Goal: Information Seeking & Learning: Find specific fact

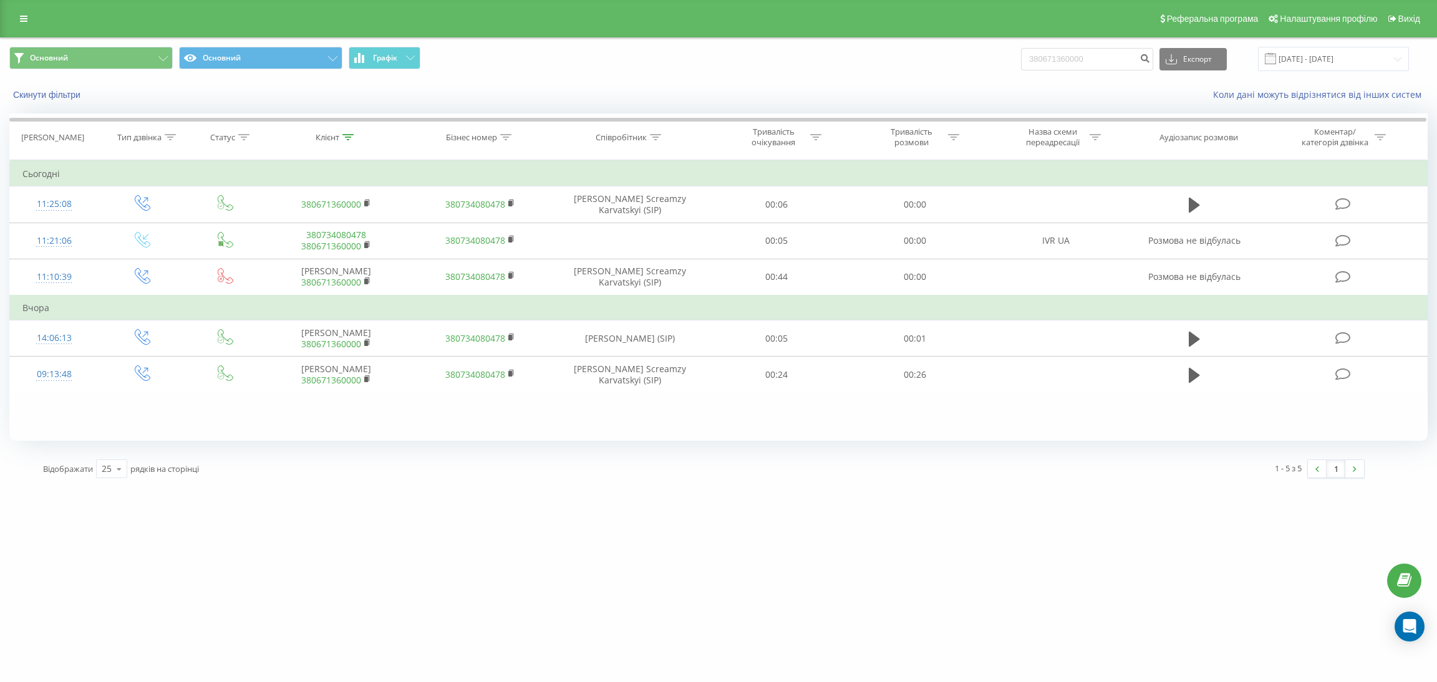
click at [1117, 51] on input "380671360000" at bounding box center [1087, 59] width 132 height 22
click at [1150, 55] on icon "submit" at bounding box center [1144, 56] width 11 height 7
click at [1078, 64] on input "380671360000" at bounding box center [1087, 59] width 132 height 22
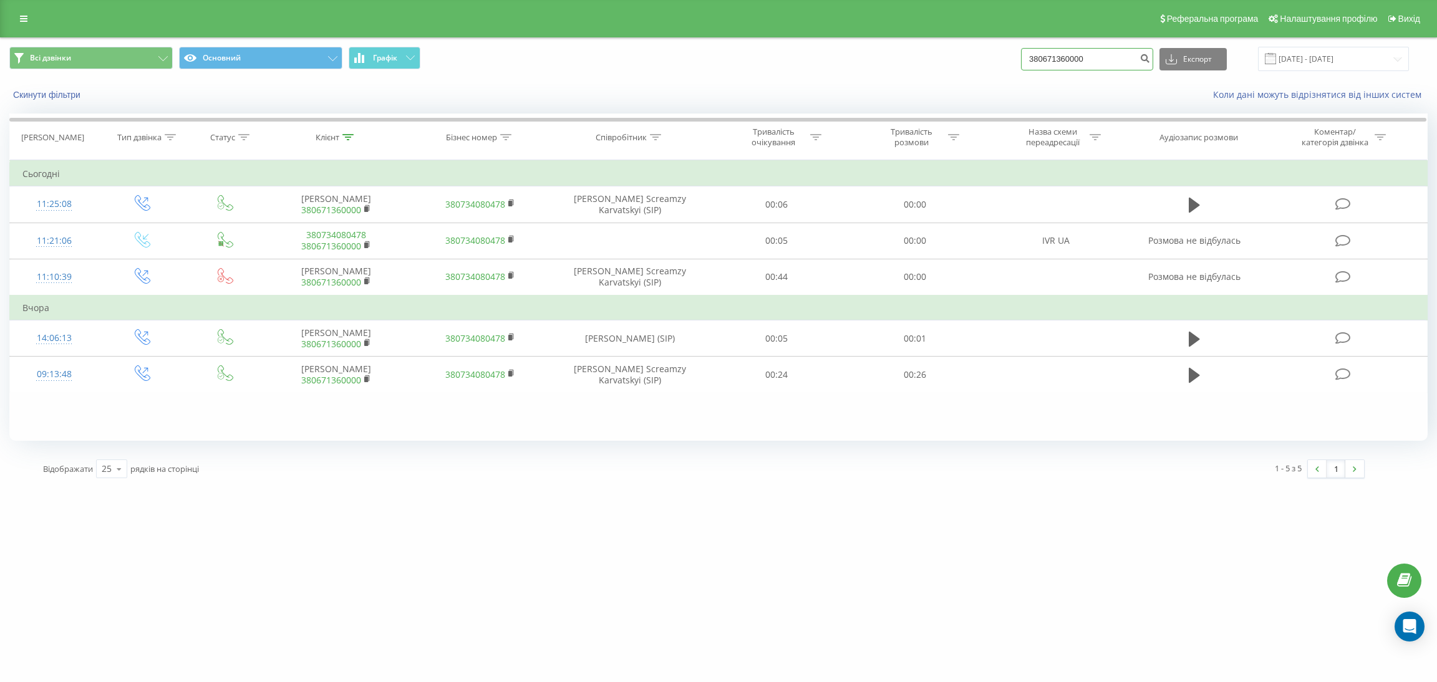
paste input "930652475"
type input "380930652475"
click at [1150, 58] on icon "submit" at bounding box center [1144, 56] width 11 height 7
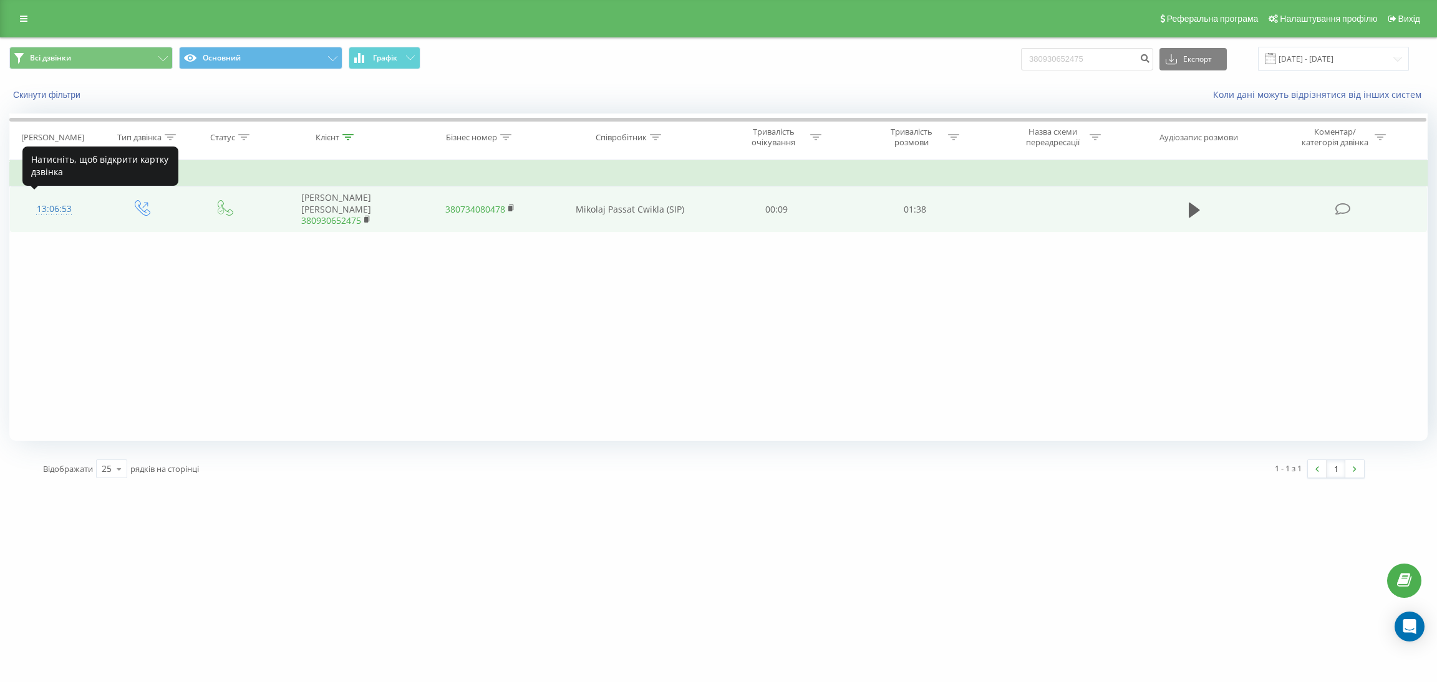
click at [62, 203] on div "13:06:53" at bounding box center [54, 209] width 64 height 24
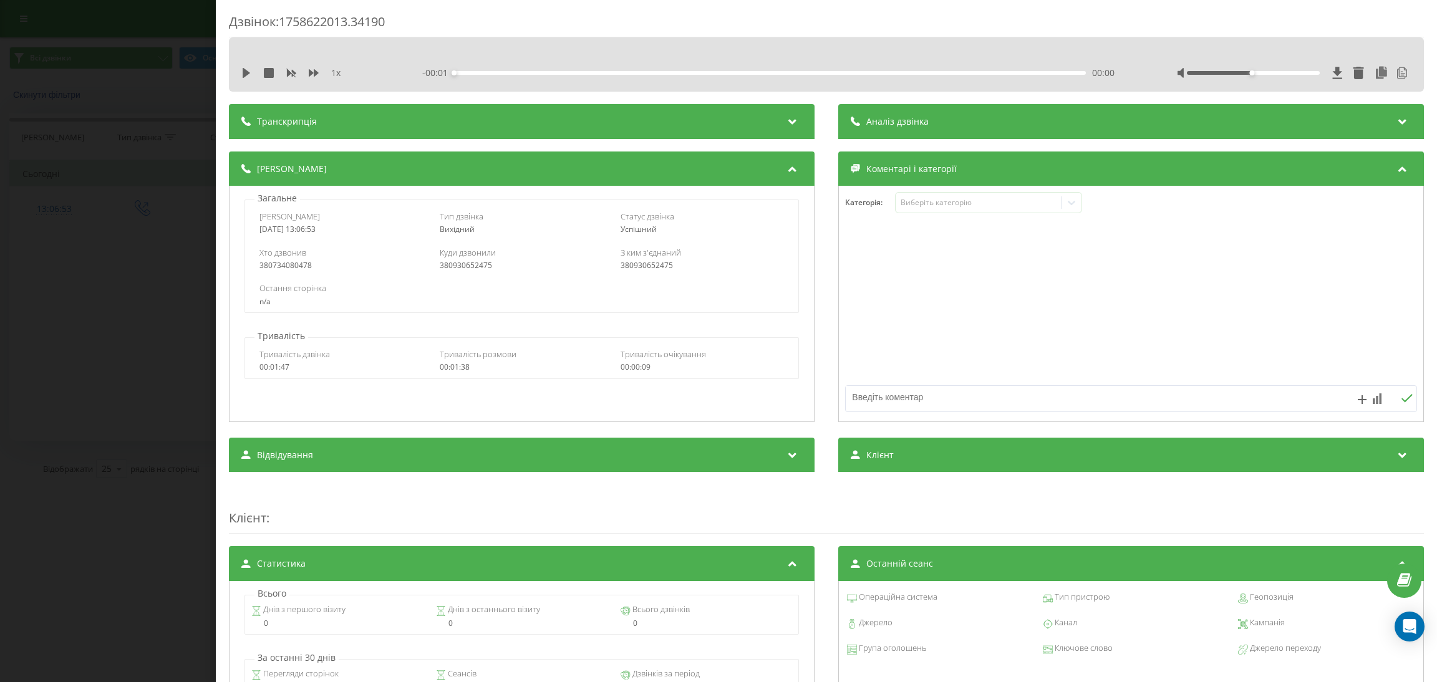
click at [488, 113] on div "Транскрипція" at bounding box center [521, 121] width 585 height 35
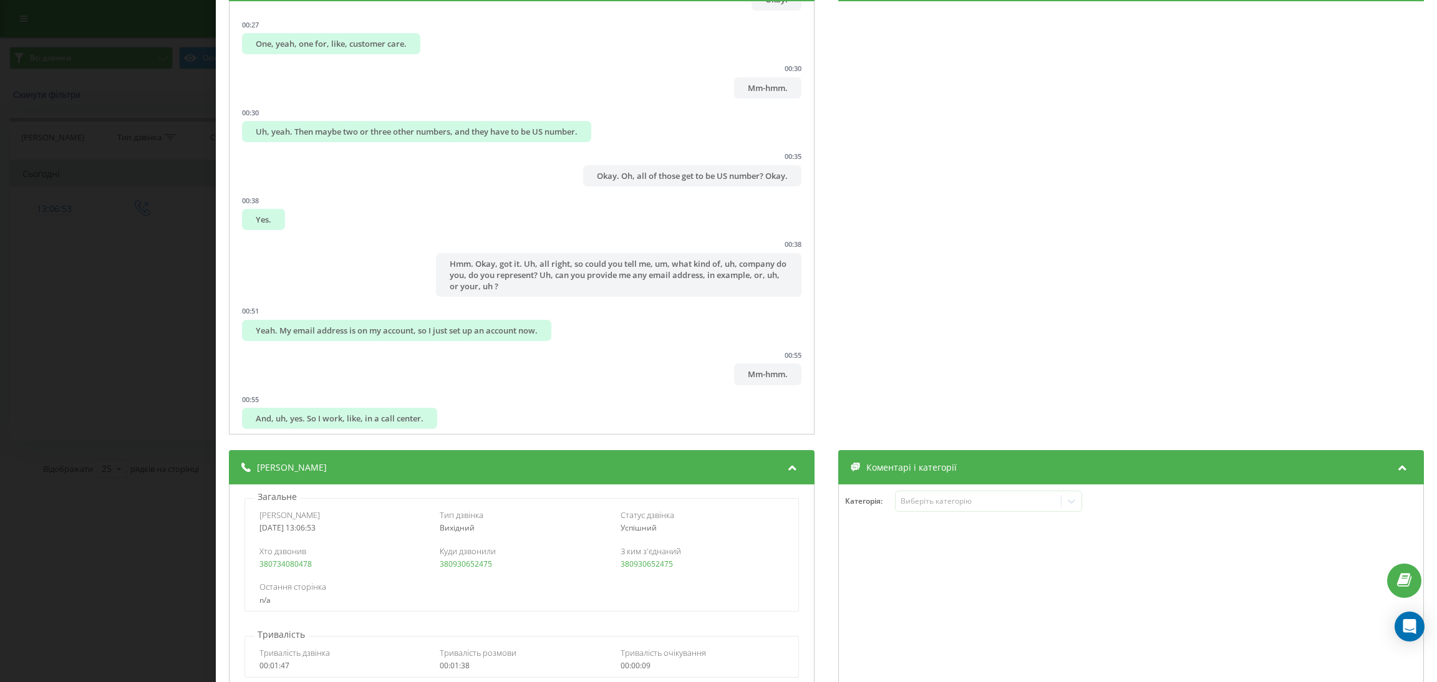
scroll to position [94, 0]
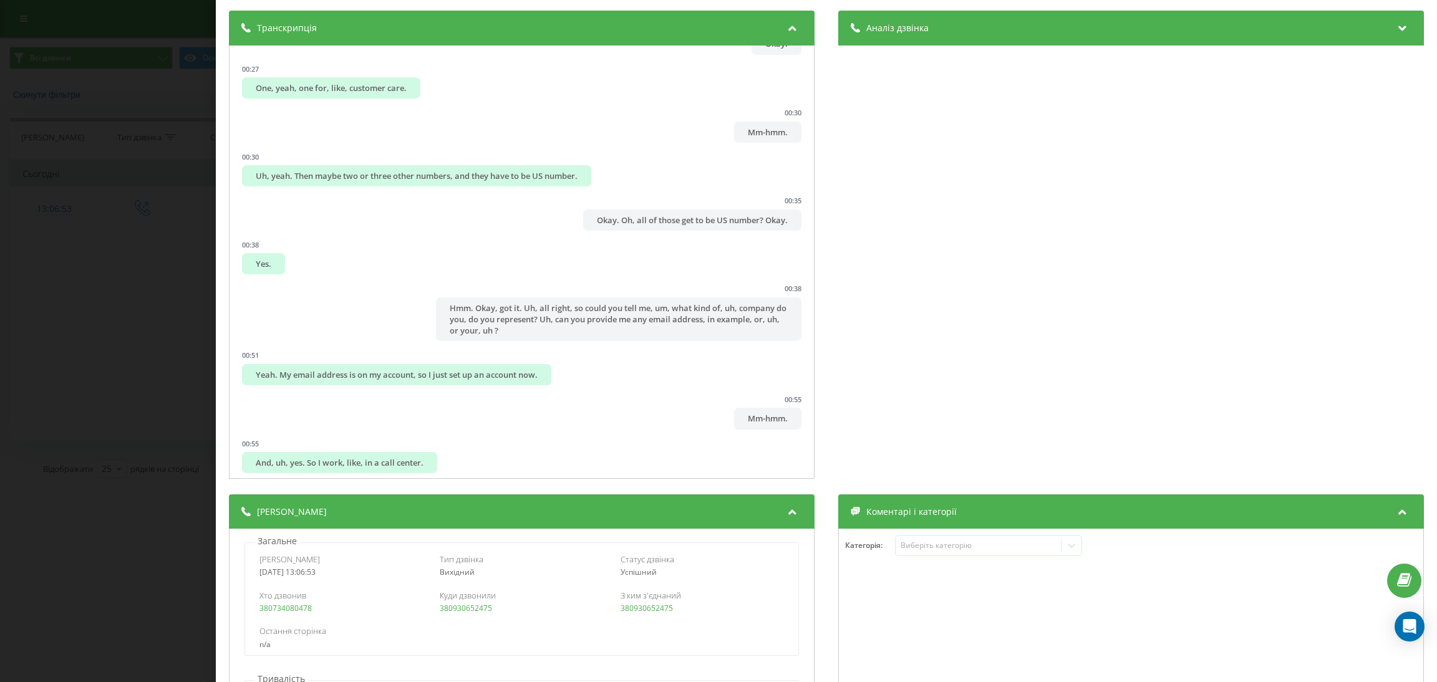
click at [1034, 39] on div "Аналіз дзвінка" at bounding box center [1130, 28] width 585 height 35
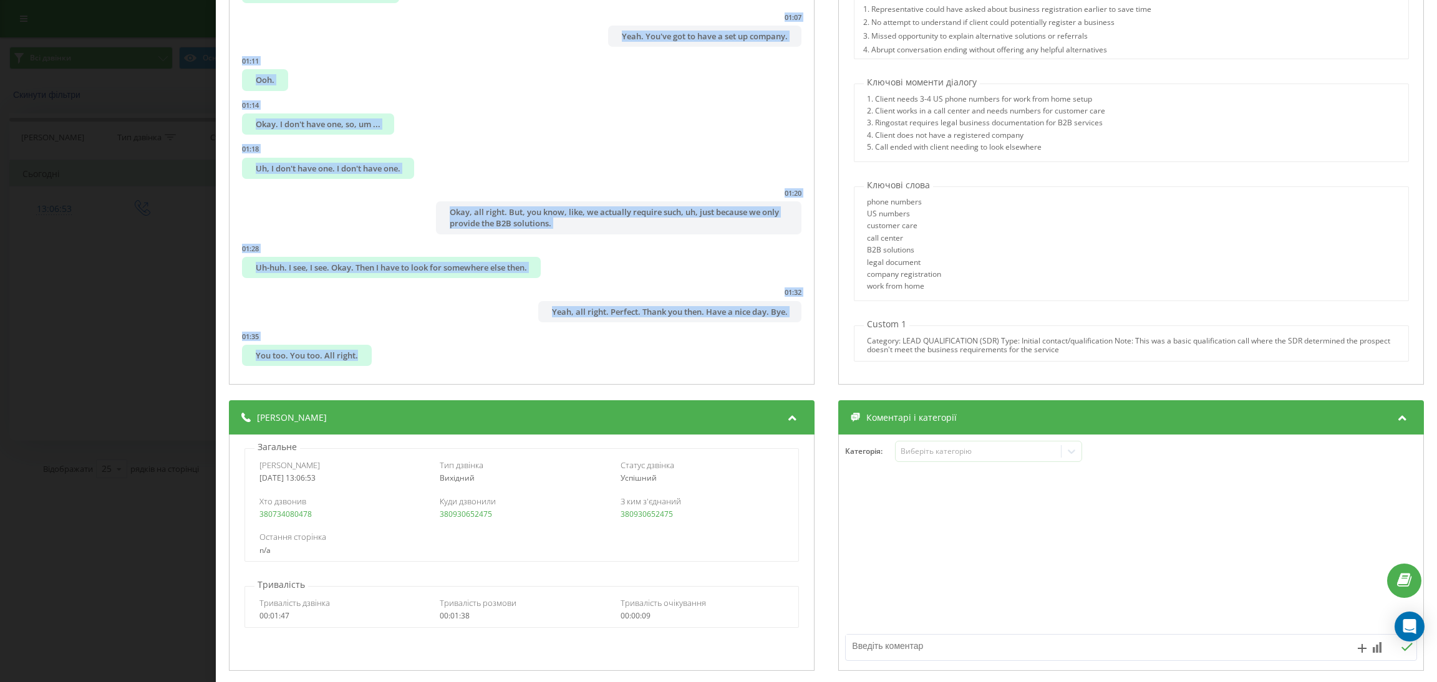
scroll to position [187, 0]
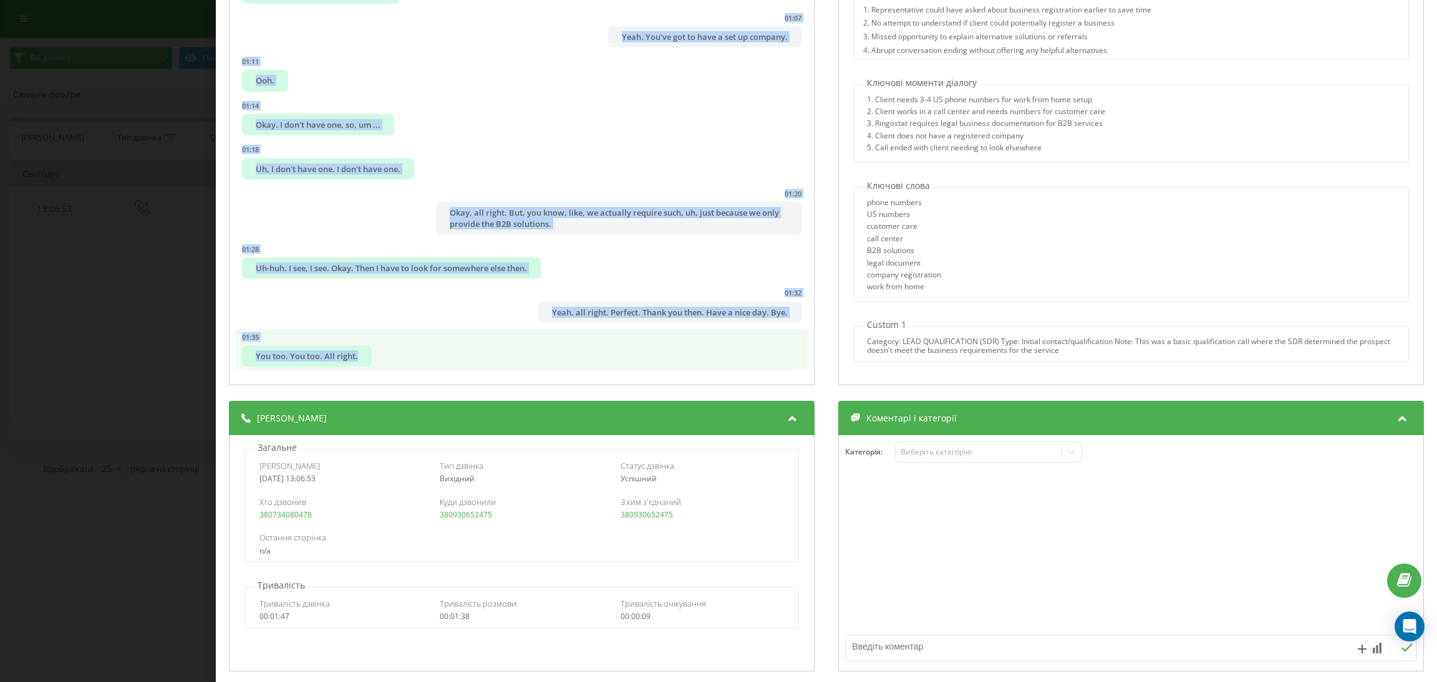
drag, startPoint x: 252, startPoint y: 184, endPoint x: 394, endPoint y: 353, distance: 220.8
copy ul "Yes, hello? 00:03 Hello. Hi. This is Nicholas from Ringostart. Uh, we just had …"
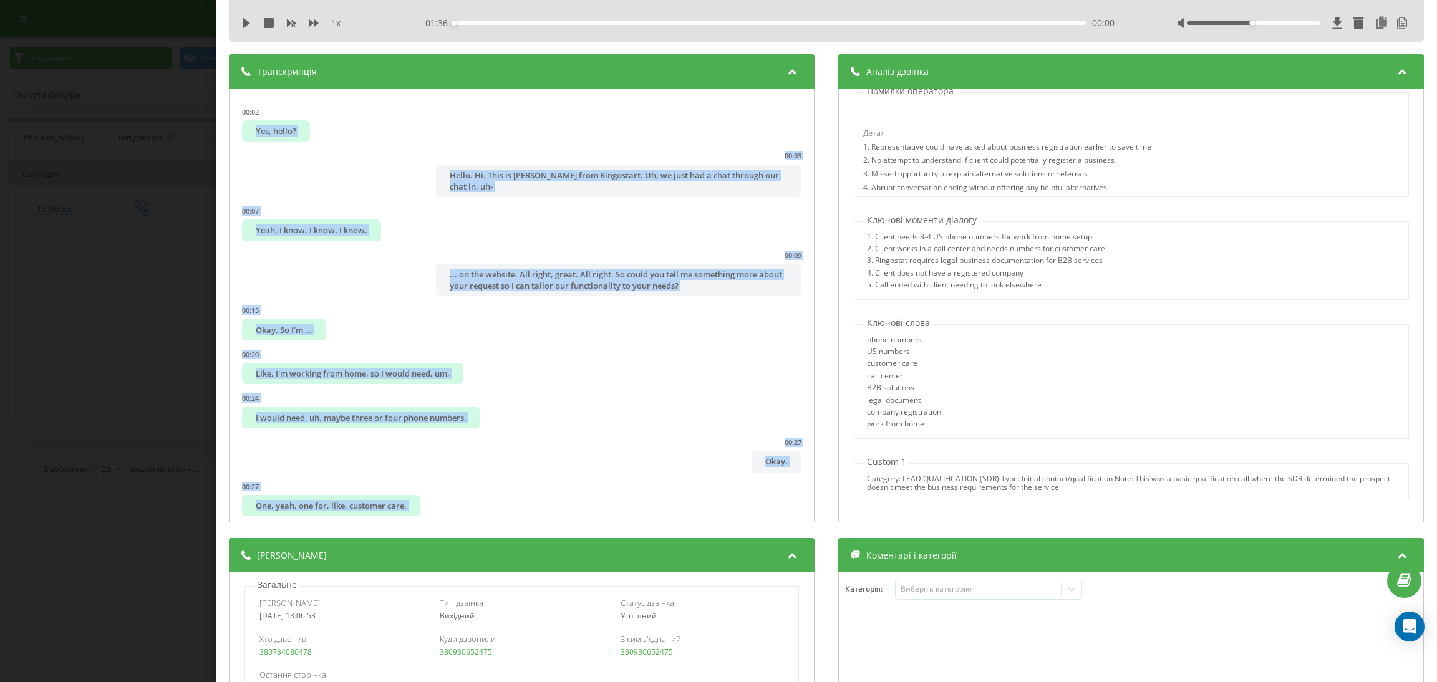
scroll to position [0, 0]
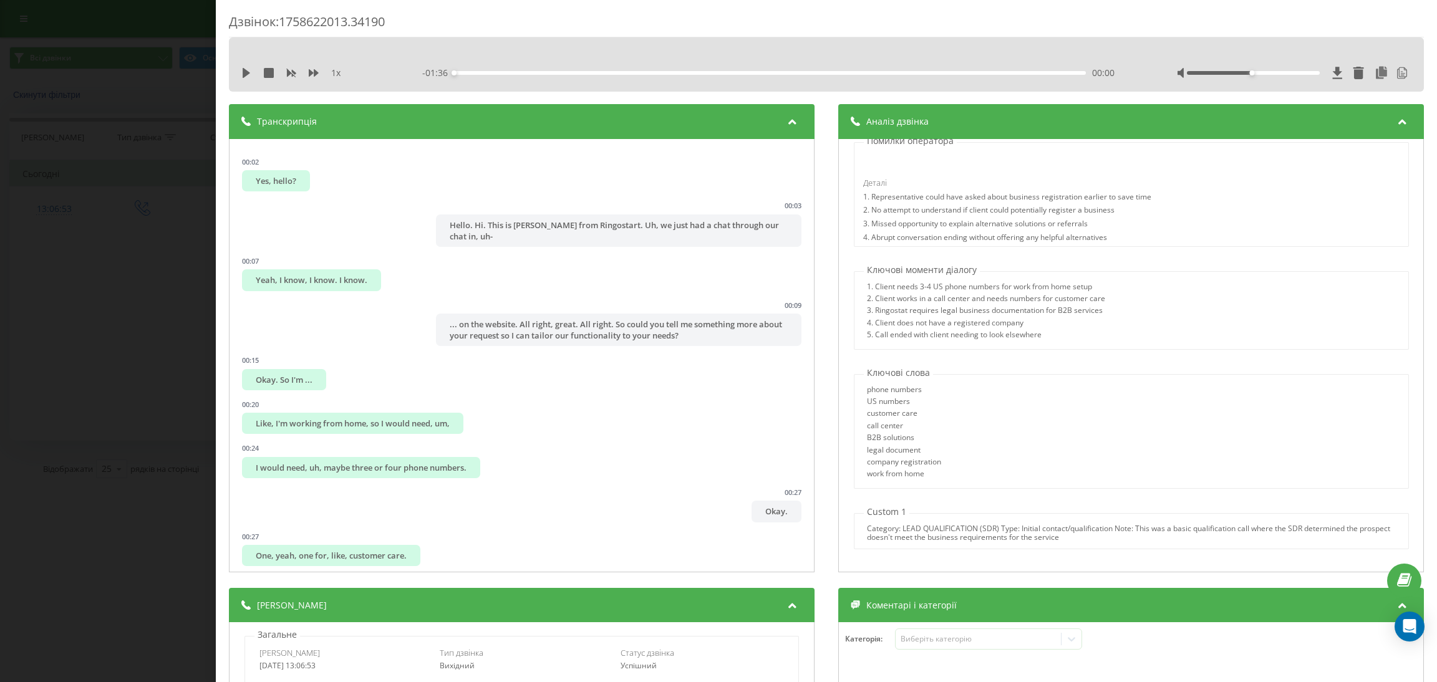
click at [125, 87] on div "Дзвінок : 1758622013.34190 1 x - 01:36 00:00 00:00 Транскрипція 00:02 Yes, hell…" at bounding box center [718, 341] width 1437 height 682
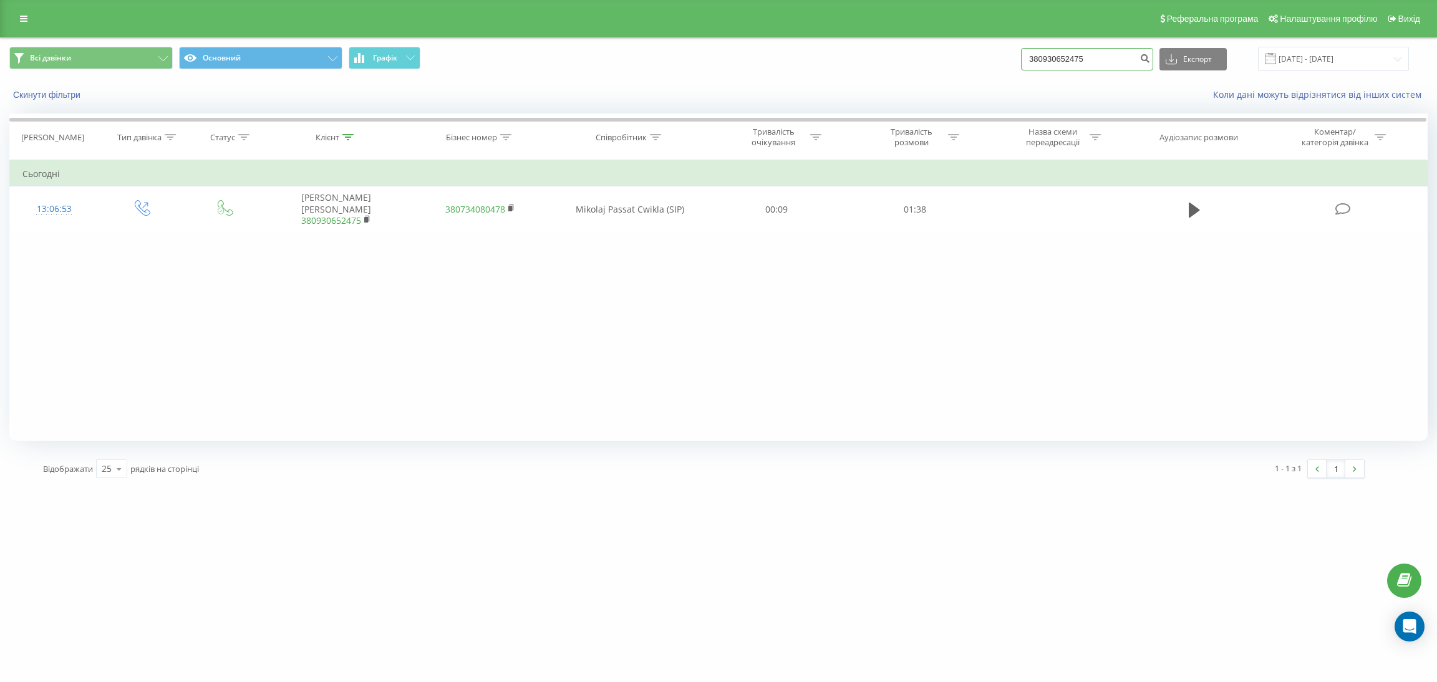
click at [1106, 57] on input "380930652475" at bounding box center [1087, 59] width 132 height 22
paste input "667719203"
type input "380667719203"
click at [1150, 58] on button "submit" at bounding box center [1144, 59] width 17 height 22
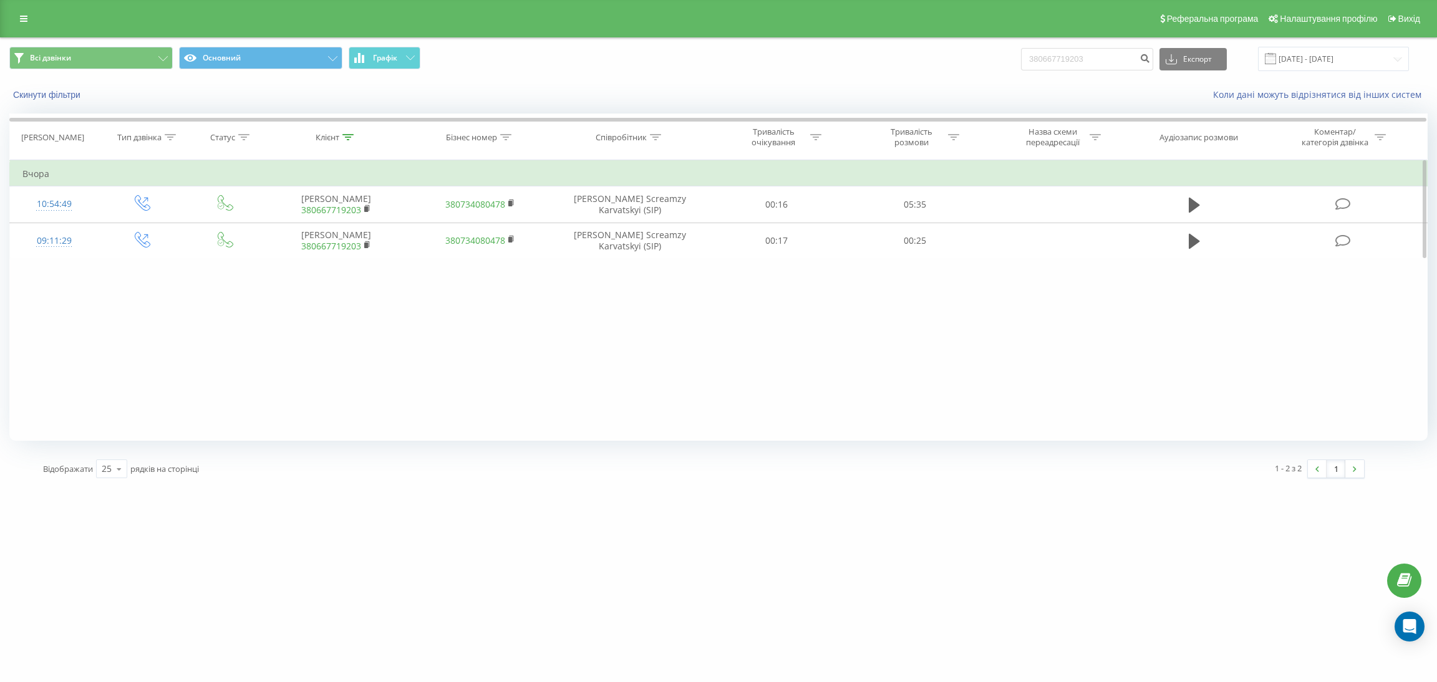
click at [196, 337] on div "Фільтрувати за умовою Дорівнює Введіть значення Скасувати OK Фільтрувати за умо…" at bounding box center [718, 300] width 1418 height 281
click at [1083, 64] on input "380667719203" at bounding box center [1087, 59] width 132 height 22
paste input "0486986"
type input "380660486986"
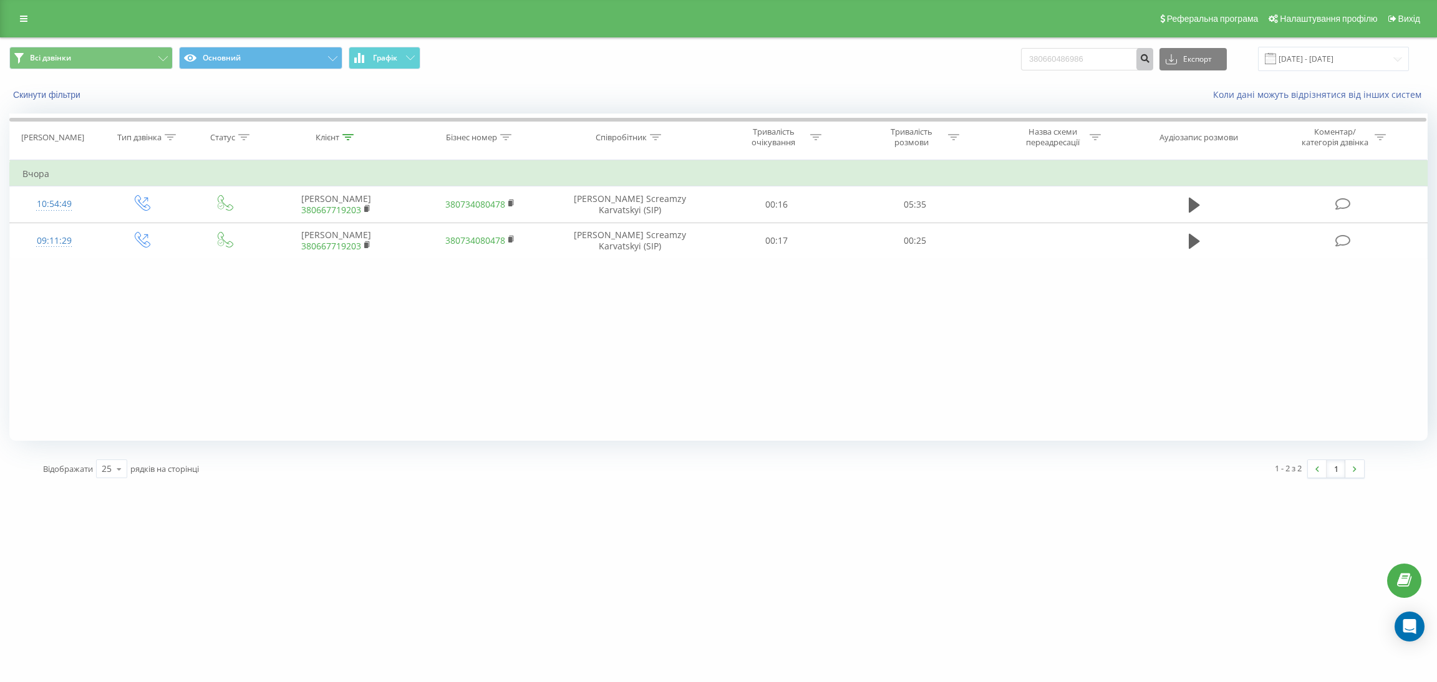
click at [1153, 63] on button "submit" at bounding box center [1144, 59] width 17 height 22
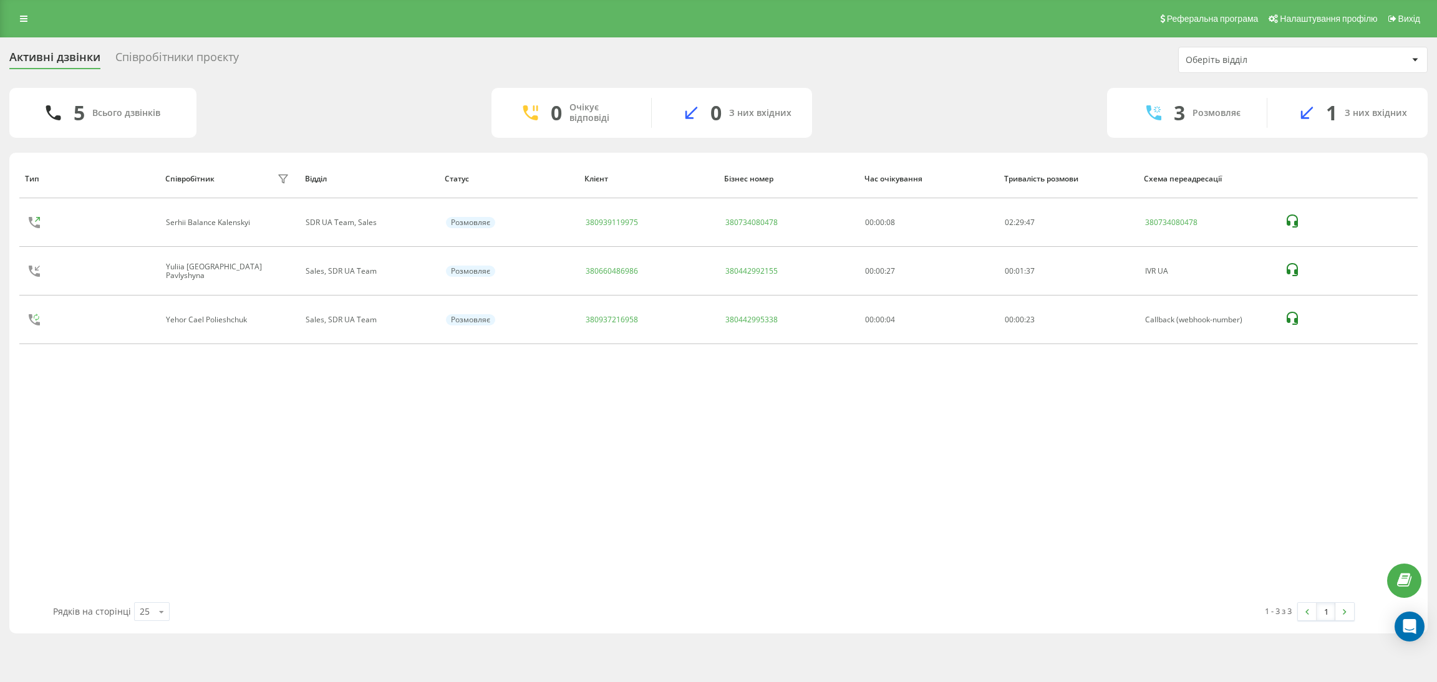
click at [362, 431] on div "Тип Співробітник фільтру Відділ Статус Клієнт Бізнес номер Час очікування Трива…" at bounding box center [718, 380] width 1398 height 443
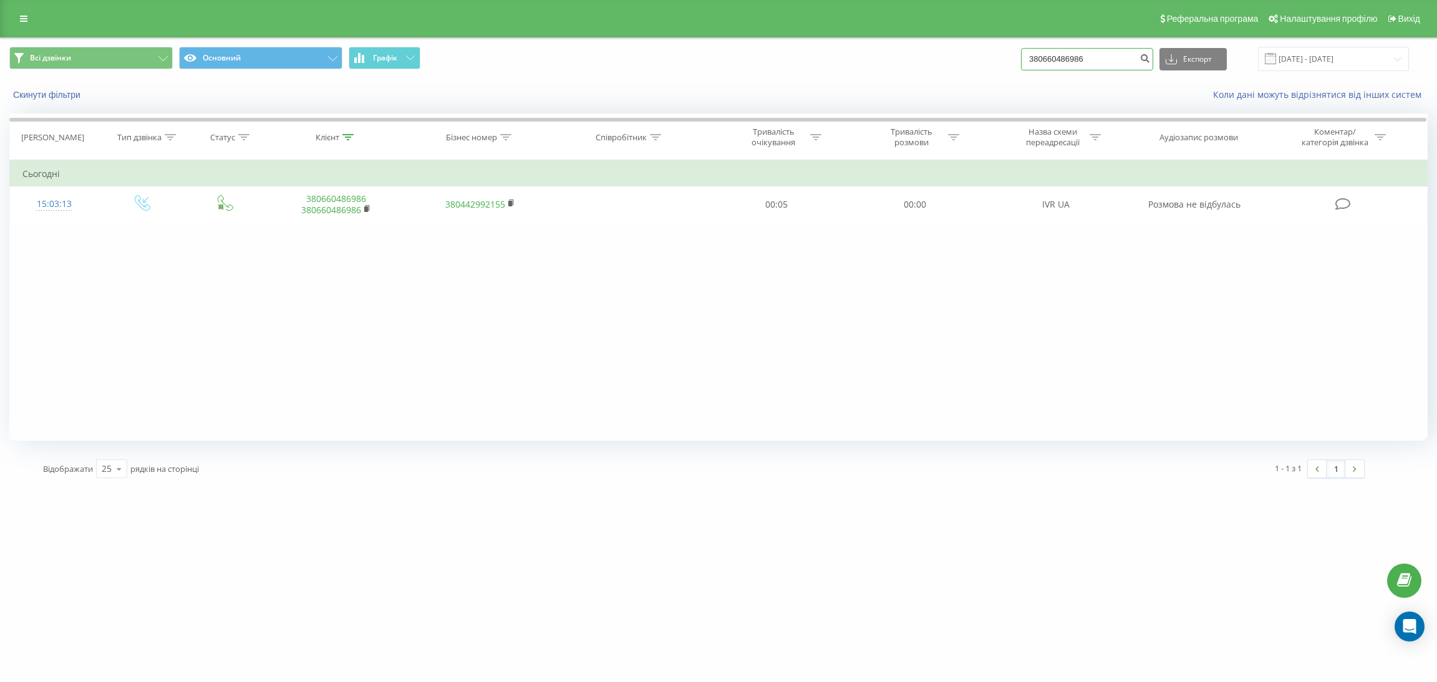
click at [1052, 51] on input "380660486986" at bounding box center [1087, 59] width 132 height 22
paste input "39837584"
type input "380639837584"
click at [1150, 59] on icon "submit" at bounding box center [1144, 56] width 11 height 7
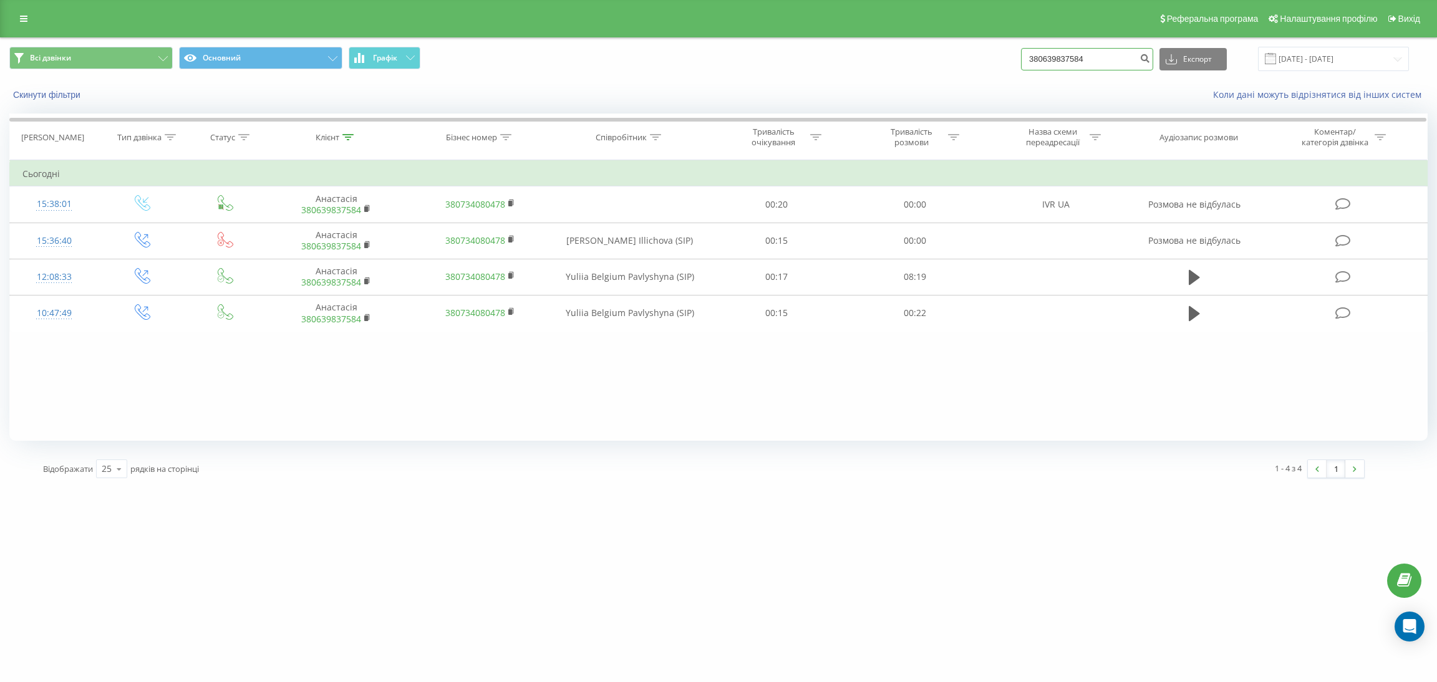
click at [1095, 54] on input "380639837584" at bounding box center [1087, 59] width 132 height 22
paste input "931776107"
type input "380931776107"
click at [1150, 57] on icon "submit" at bounding box center [1144, 56] width 11 height 7
